Goal: Information Seeking & Learning: Understand process/instructions

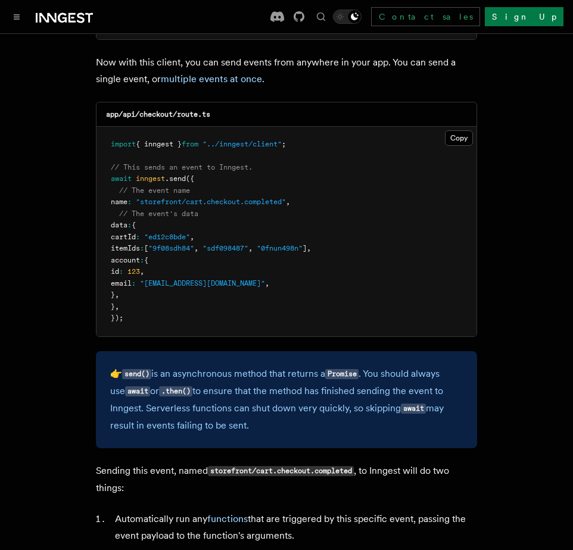
scroll to position [284, 0]
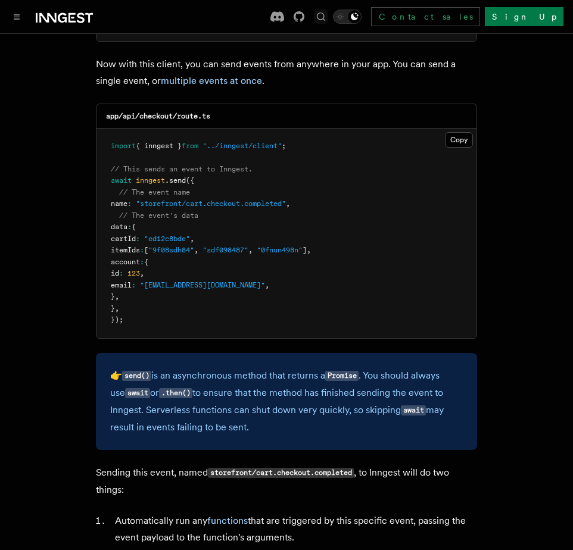
click at [327, 12] on icon "Find something..." at bounding box center [321, 17] width 12 height 12
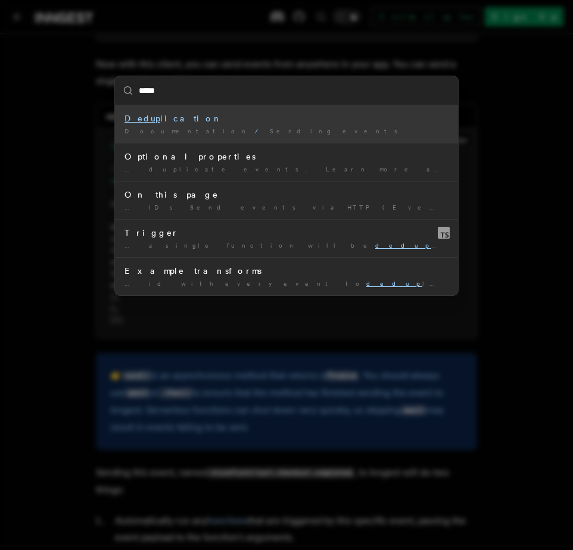
type input "******"
click at [174, 117] on div "Dedupl ication" at bounding box center [286, 119] width 324 height 12
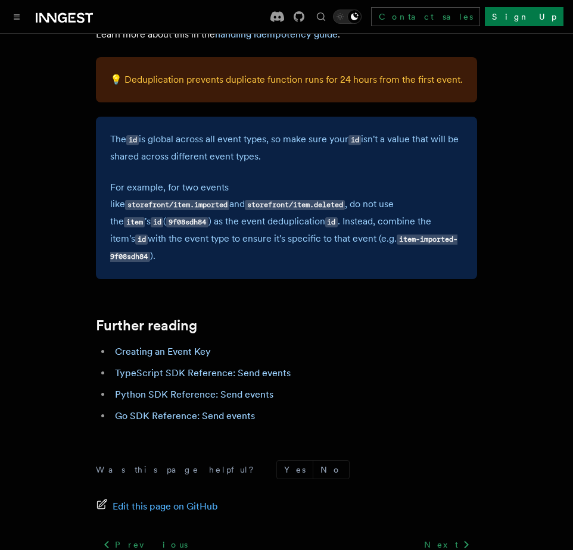
scroll to position [3493, 0]
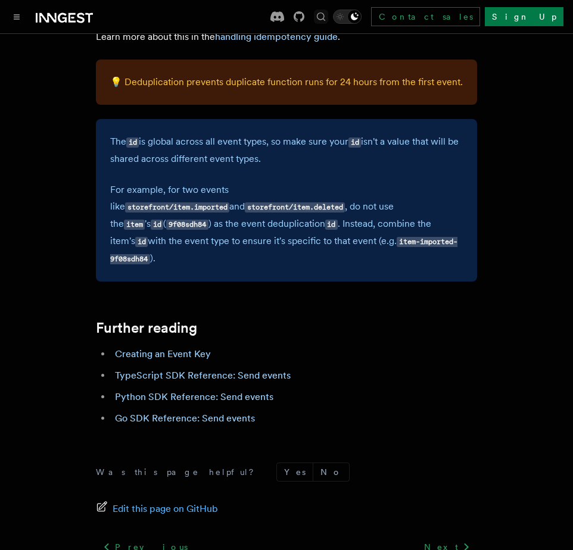
click at [327, 14] on icon "Find something..." at bounding box center [321, 17] width 12 height 12
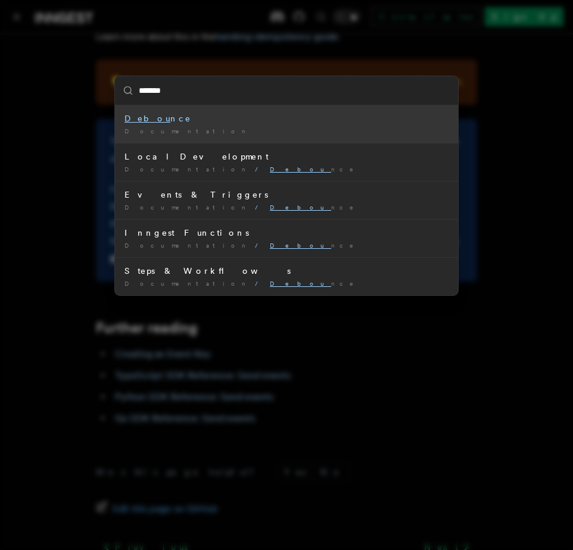
type input "********"
click at [186, 117] on div "Debounce" at bounding box center [286, 119] width 324 height 12
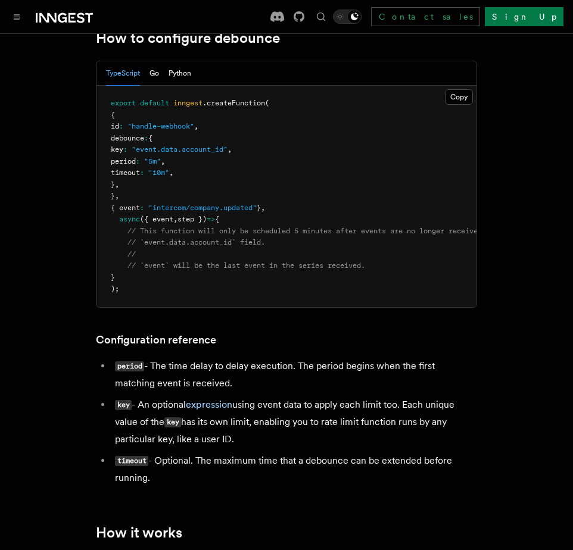
scroll to position [248, 0]
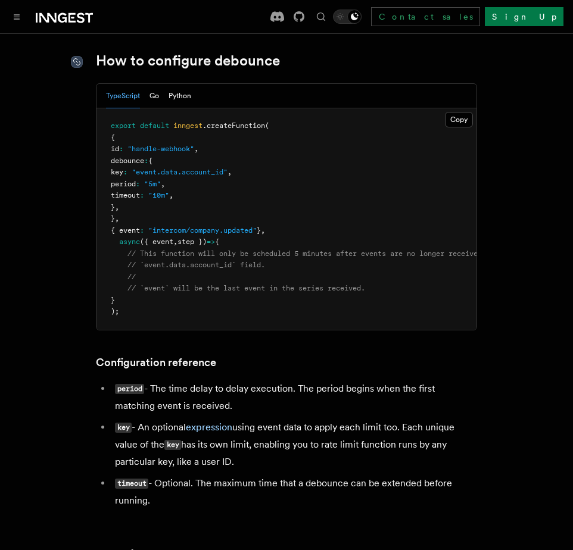
click at [77, 58] on icon at bounding box center [77, 62] width 12 height 12
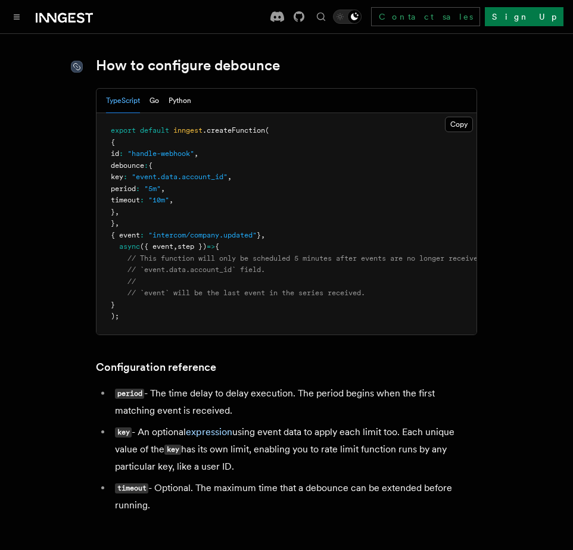
click at [76, 67] on icon at bounding box center [77, 67] width 12 height 12
